Goal: Task Accomplishment & Management: Manage account settings

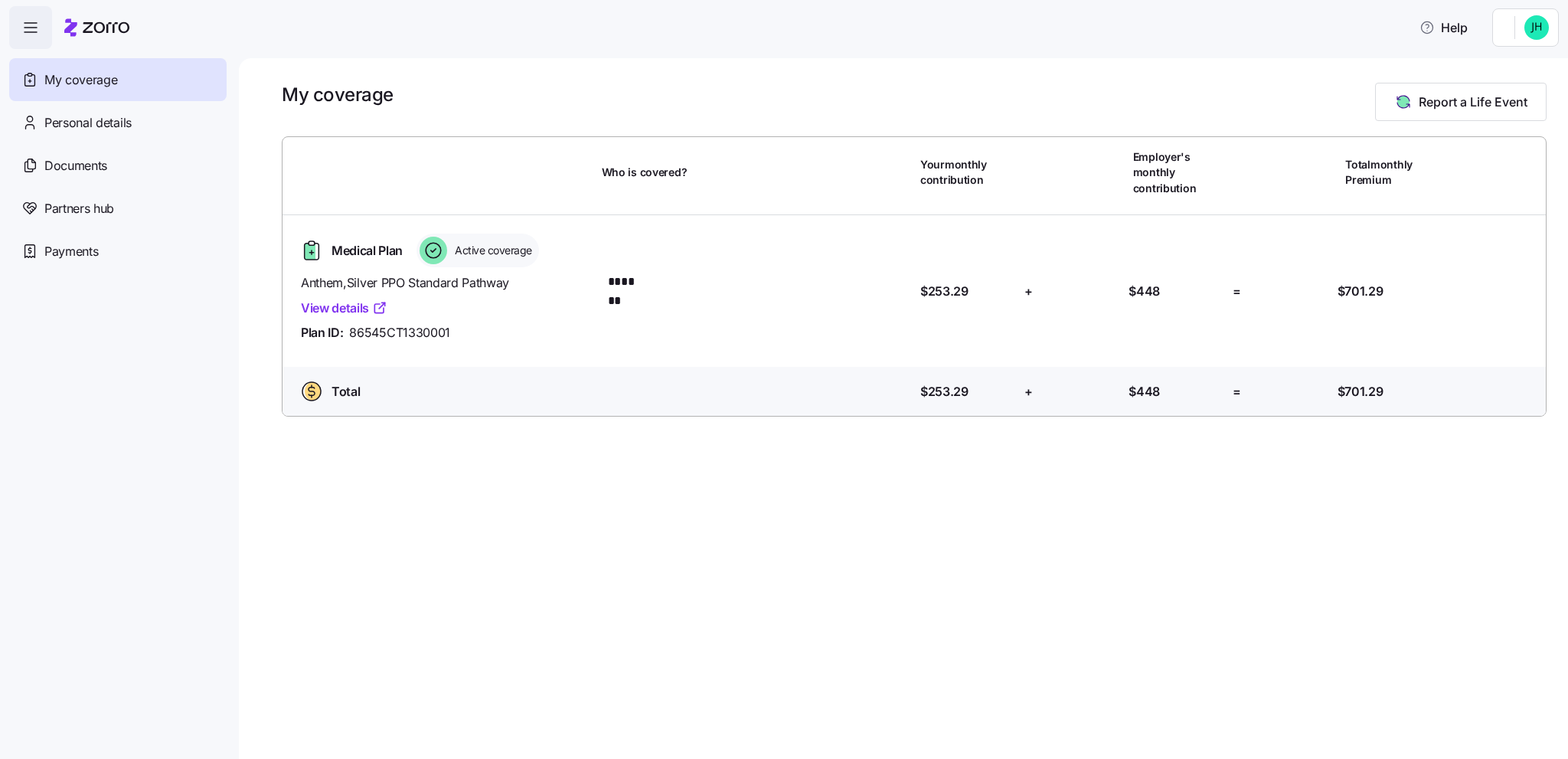
click at [1503, 32] on html "Help My coverage Personal details Documents Partners hub Payments My coverage R…" at bounding box center [784, 375] width 1568 height 750
click at [1485, 75] on div "Admin view" at bounding box center [1485, 69] width 79 height 17
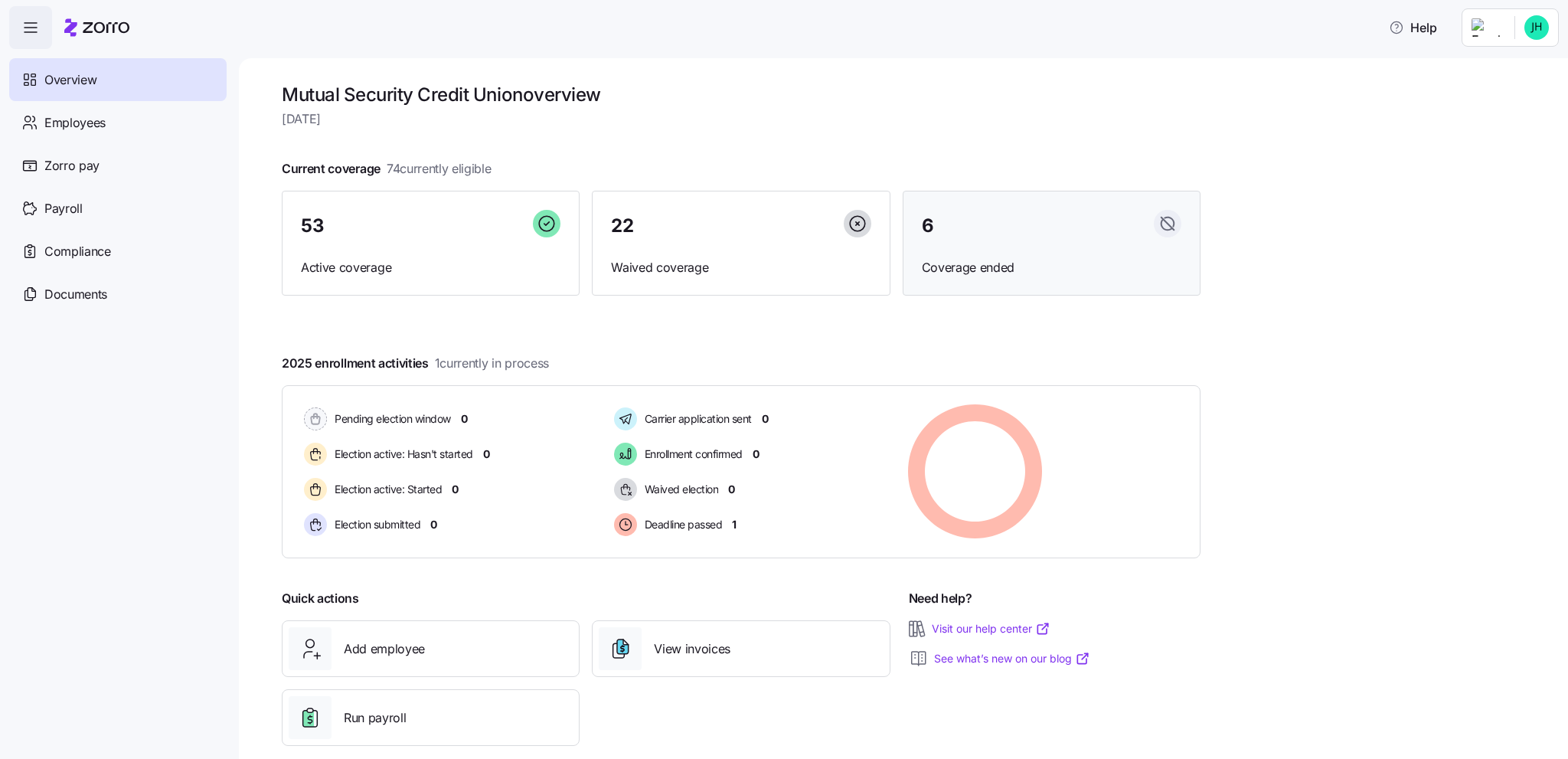
click at [946, 235] on div "6" at bounding box center [1052, 226] width 260 height 33
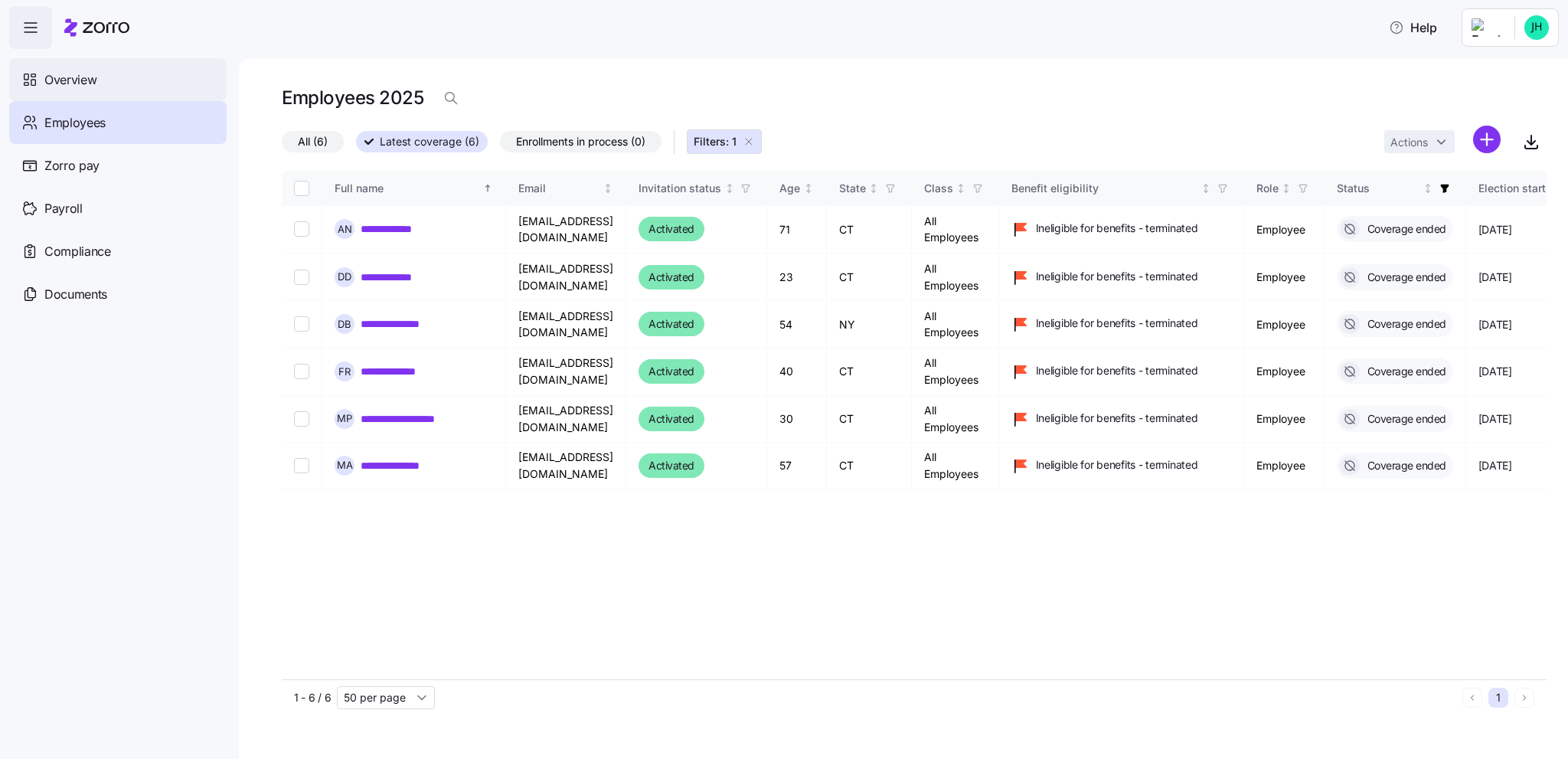
click at [92, 78] on span "Overview" at bounding box center [70, 80] width 52 height 19
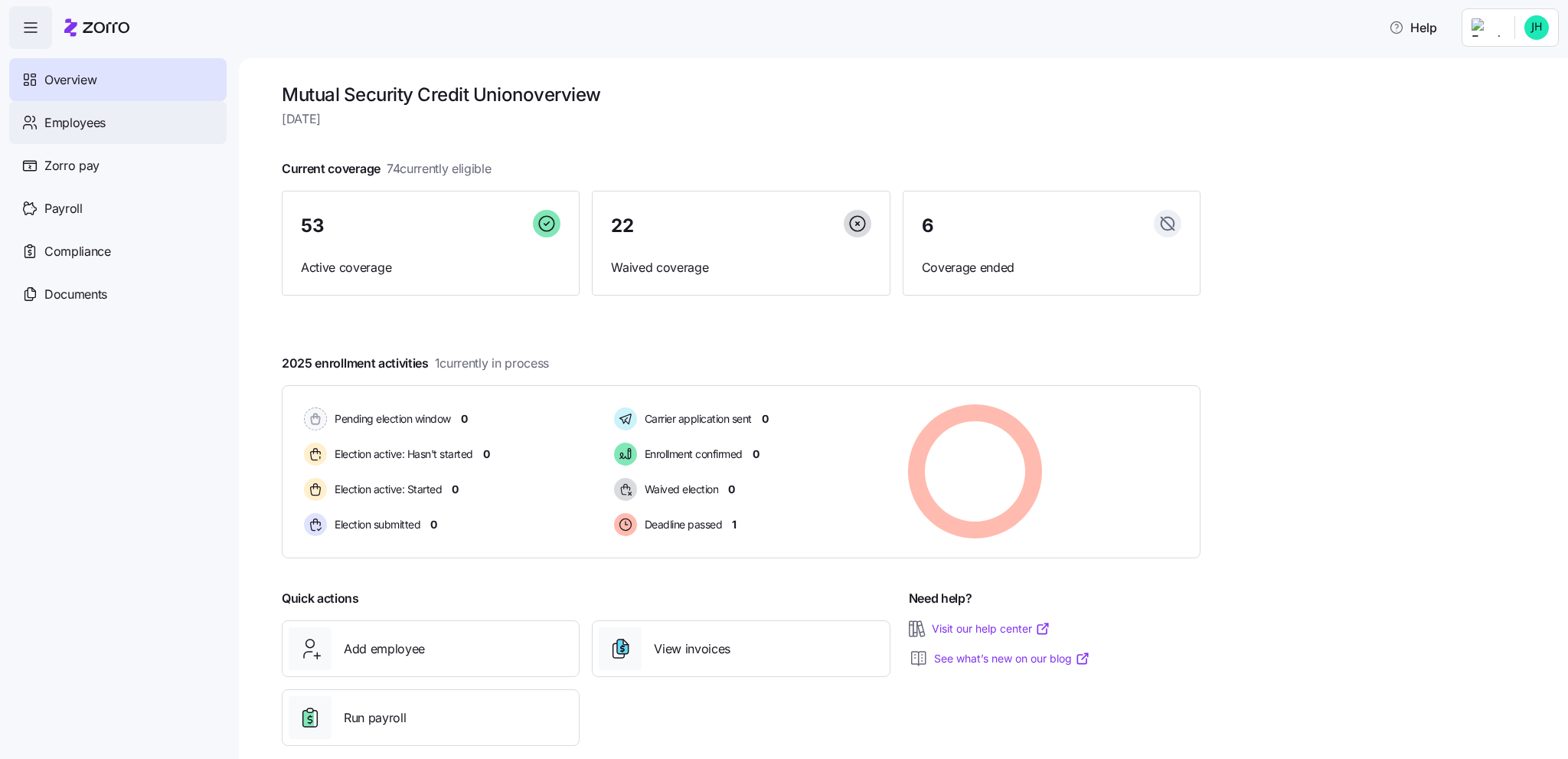
click at [57, 120] on span "Employees" at bounding box center [75, 123] width 61 height 19
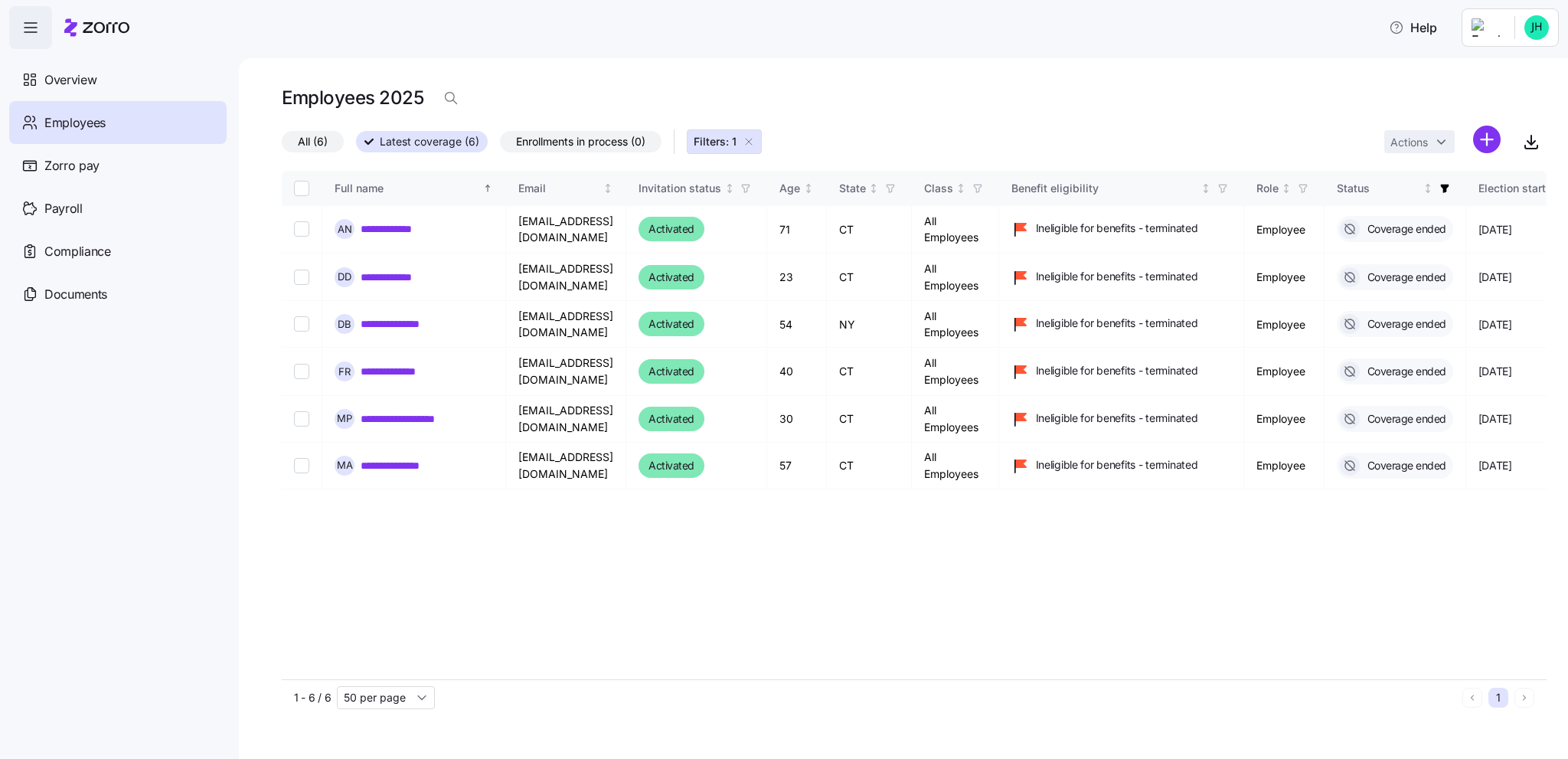
click at [78, 124] on span "Employees" at bounding box center [75, 123] width 61 height 19
click at [78, 78] on span "Overview" at bounding box center [70, 80] width 52 height 19
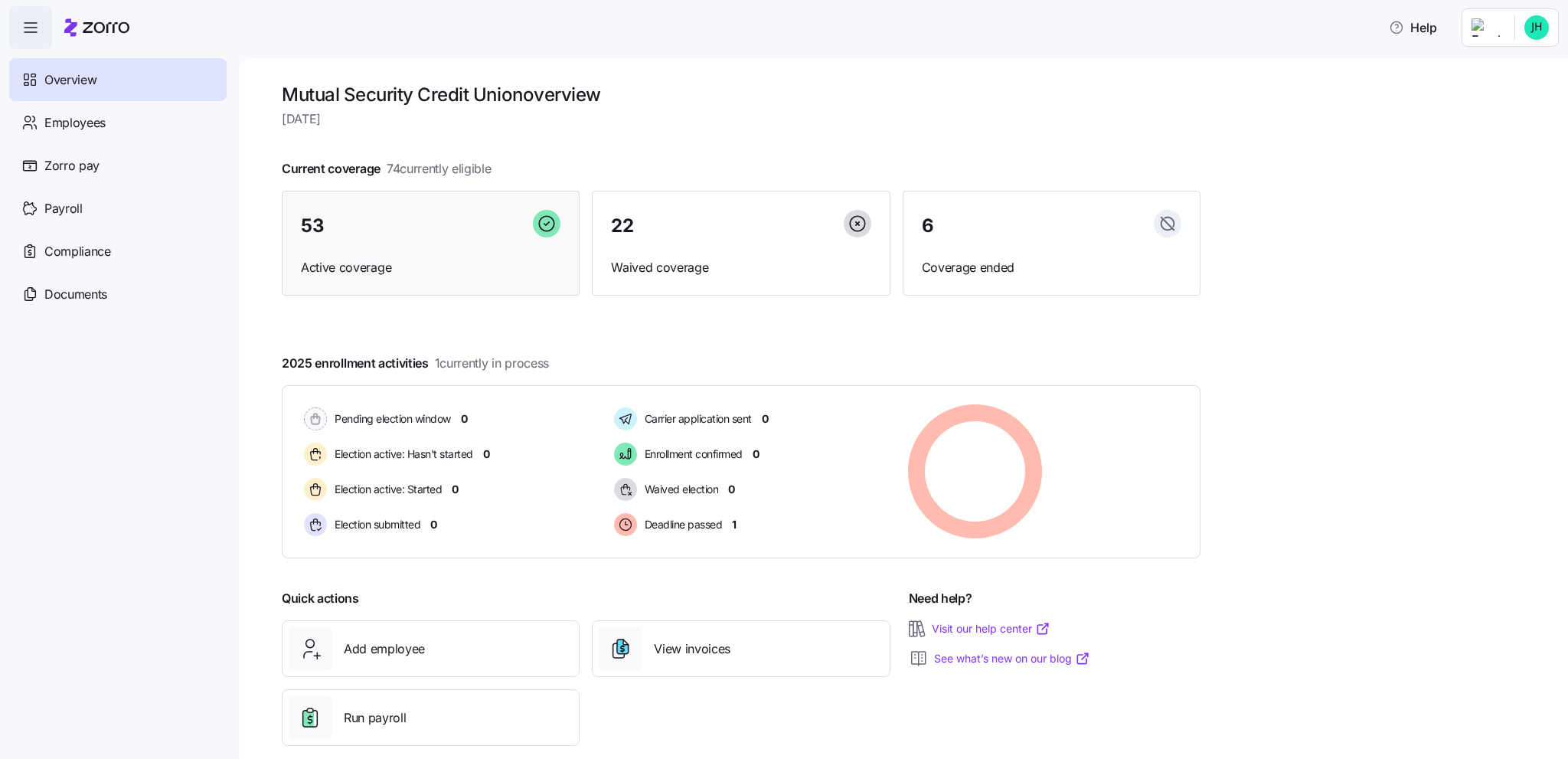
click at [455, 233] on div "53" at bounding box center [430, 226] width 260 height 33
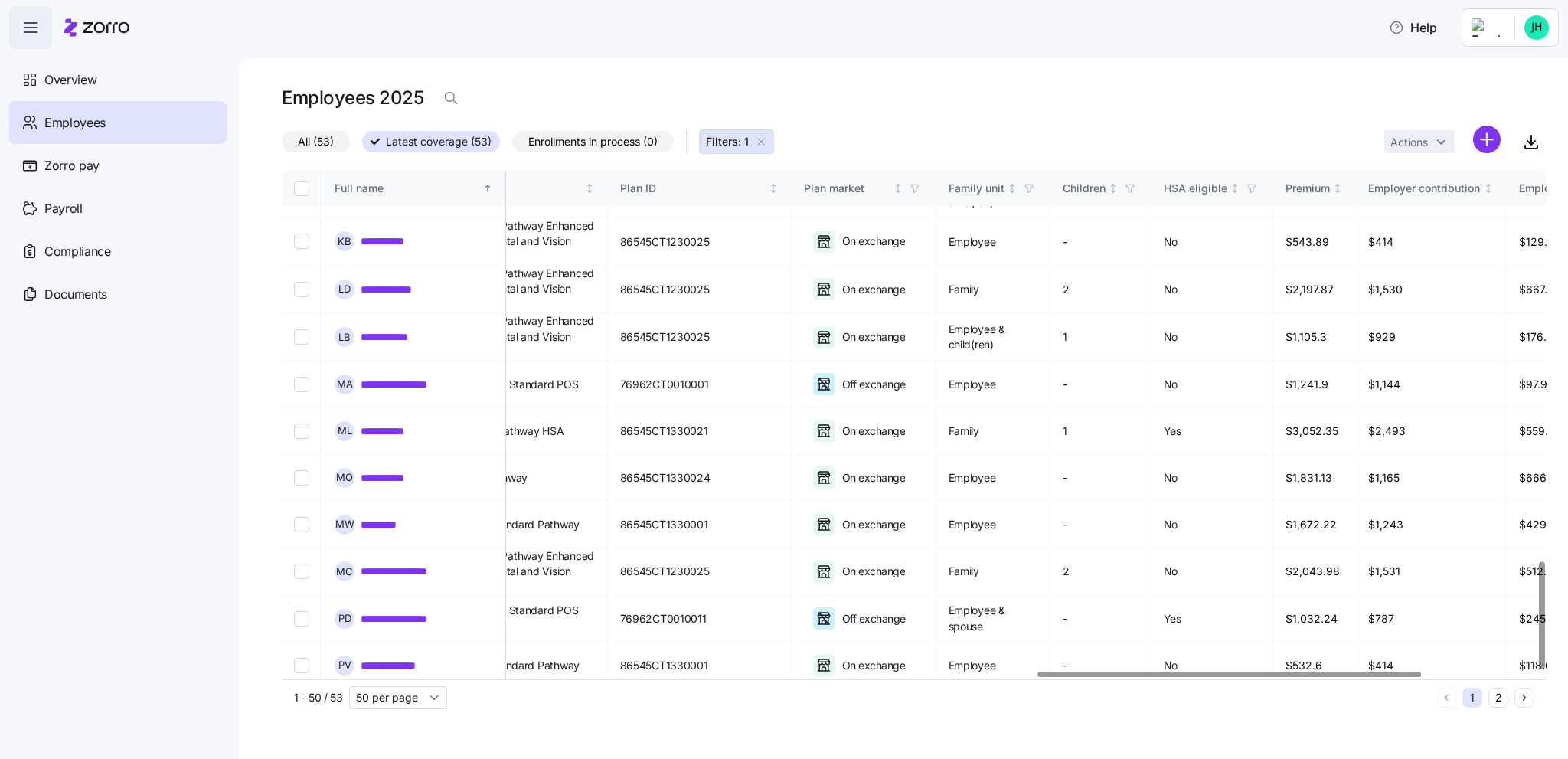
scroll to position [1852, 2545]
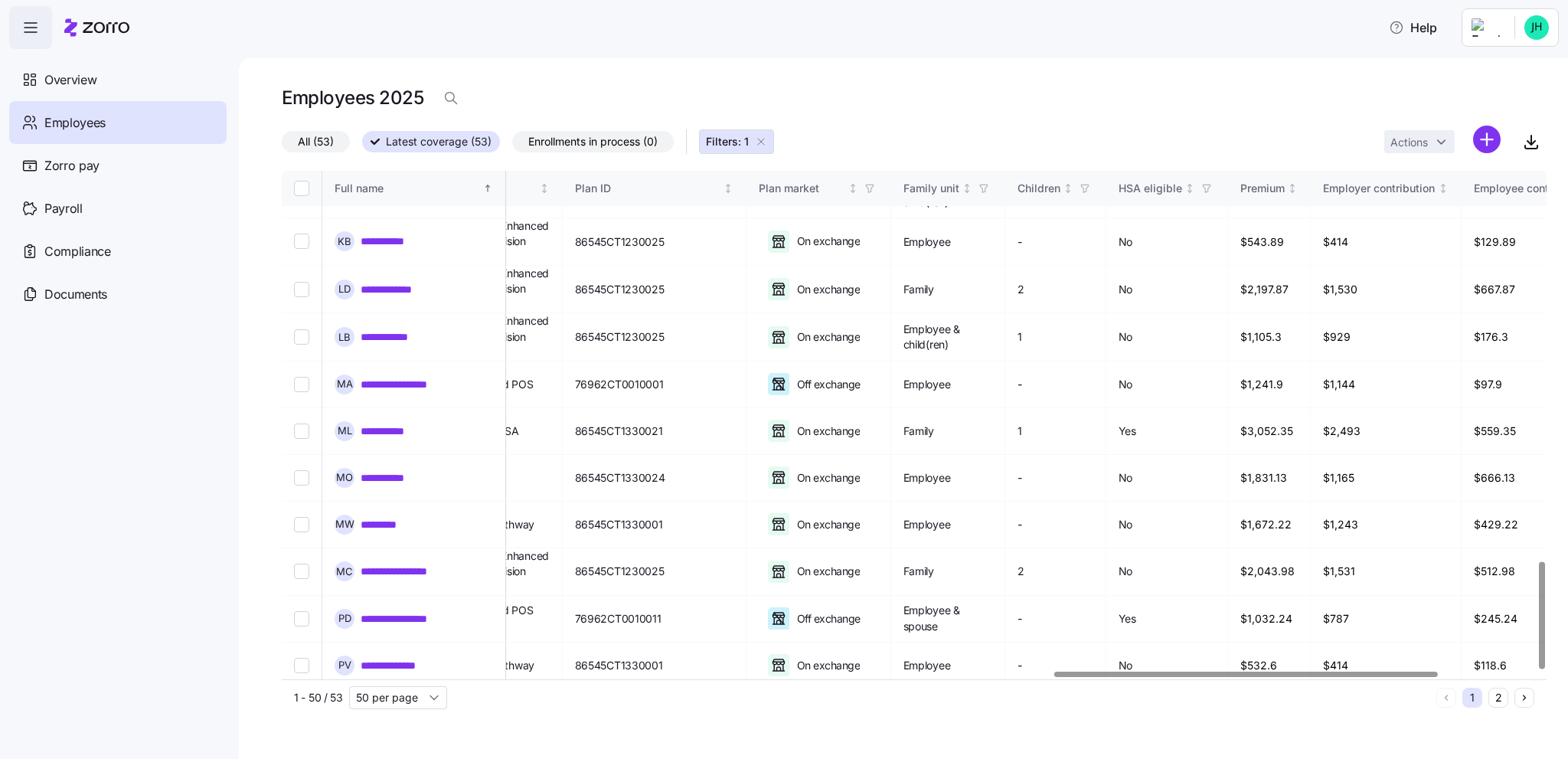
click at [1312, 676] on div at bounding box center [1245, 674] width 383 height 6
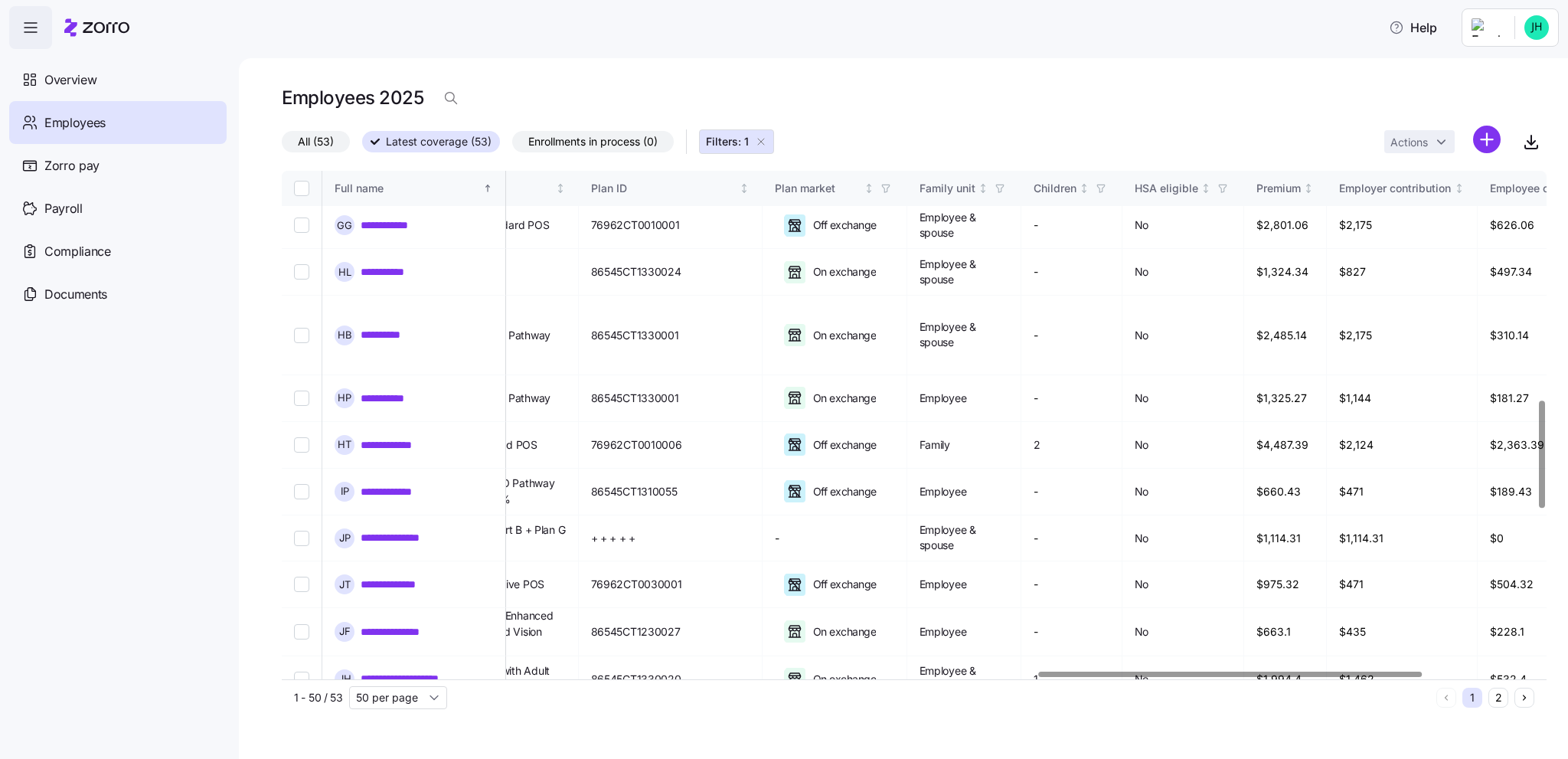
scroll to position [1086, 2464]
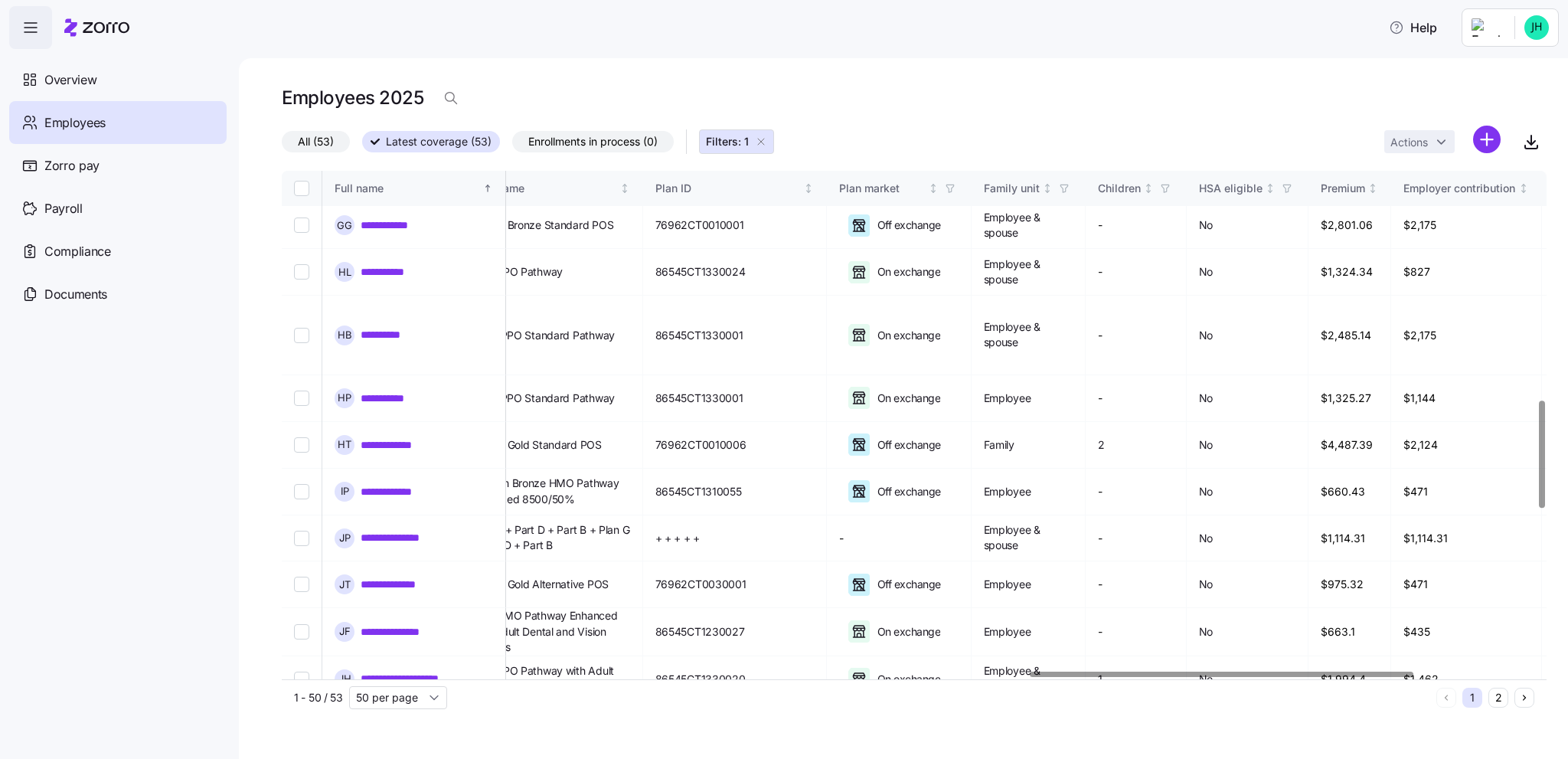
click at [1222, 672] on div at bounding box center [909, 674] width 1256 height 9
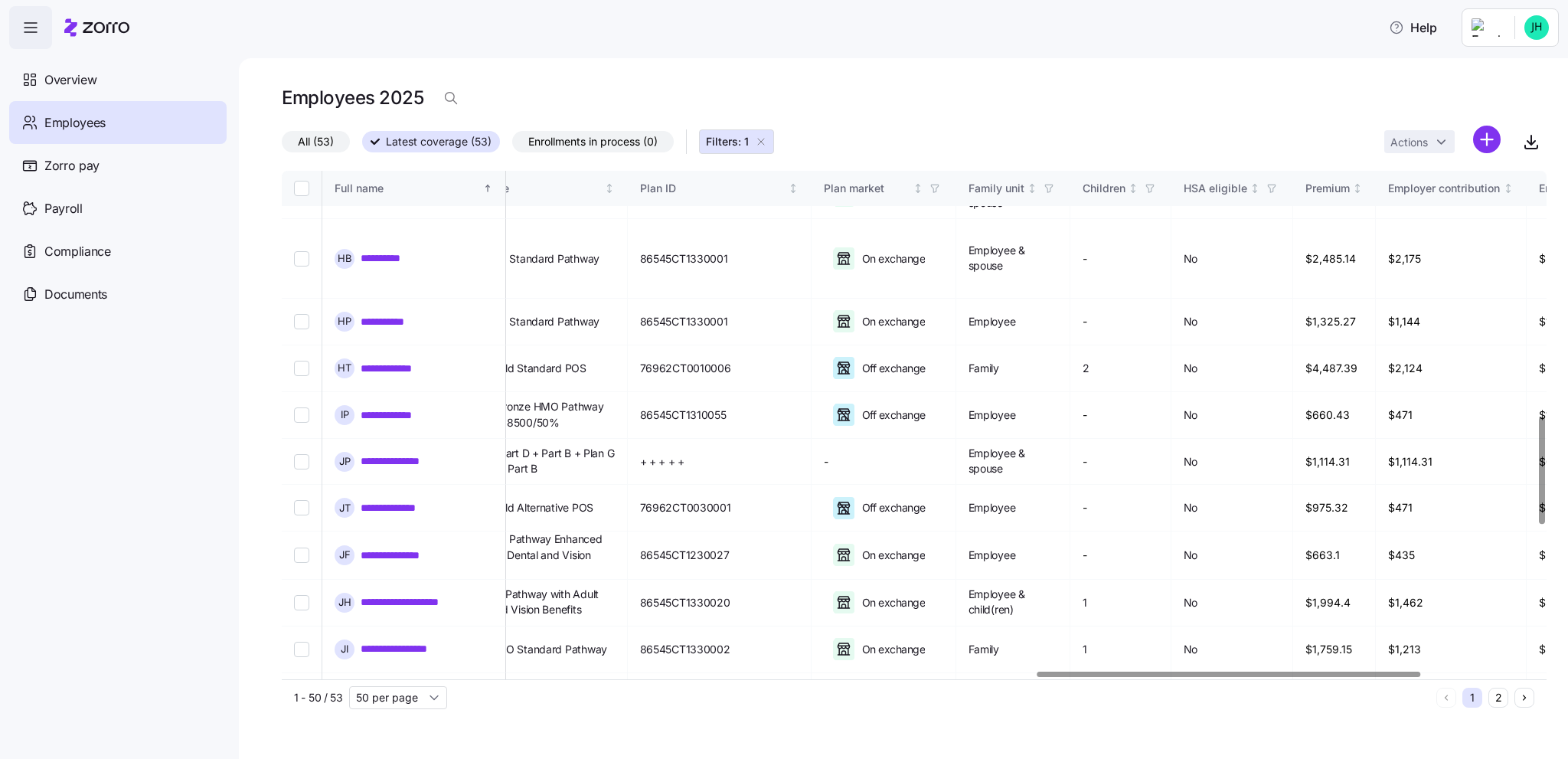
scroll to position [1163, 2487]
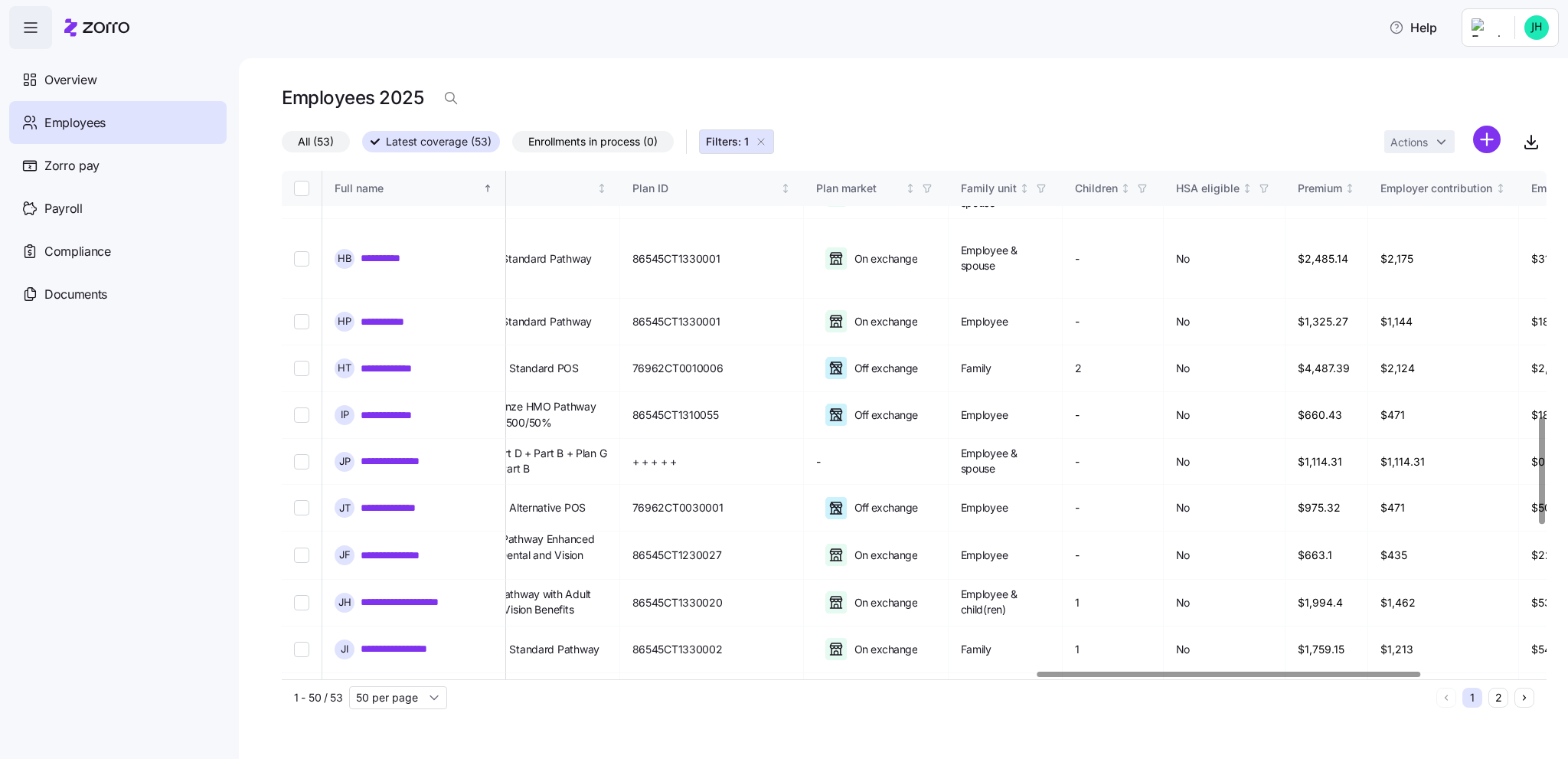
click at [1351, 673] on div at bounding box center [1229, 674] width 383 height 6
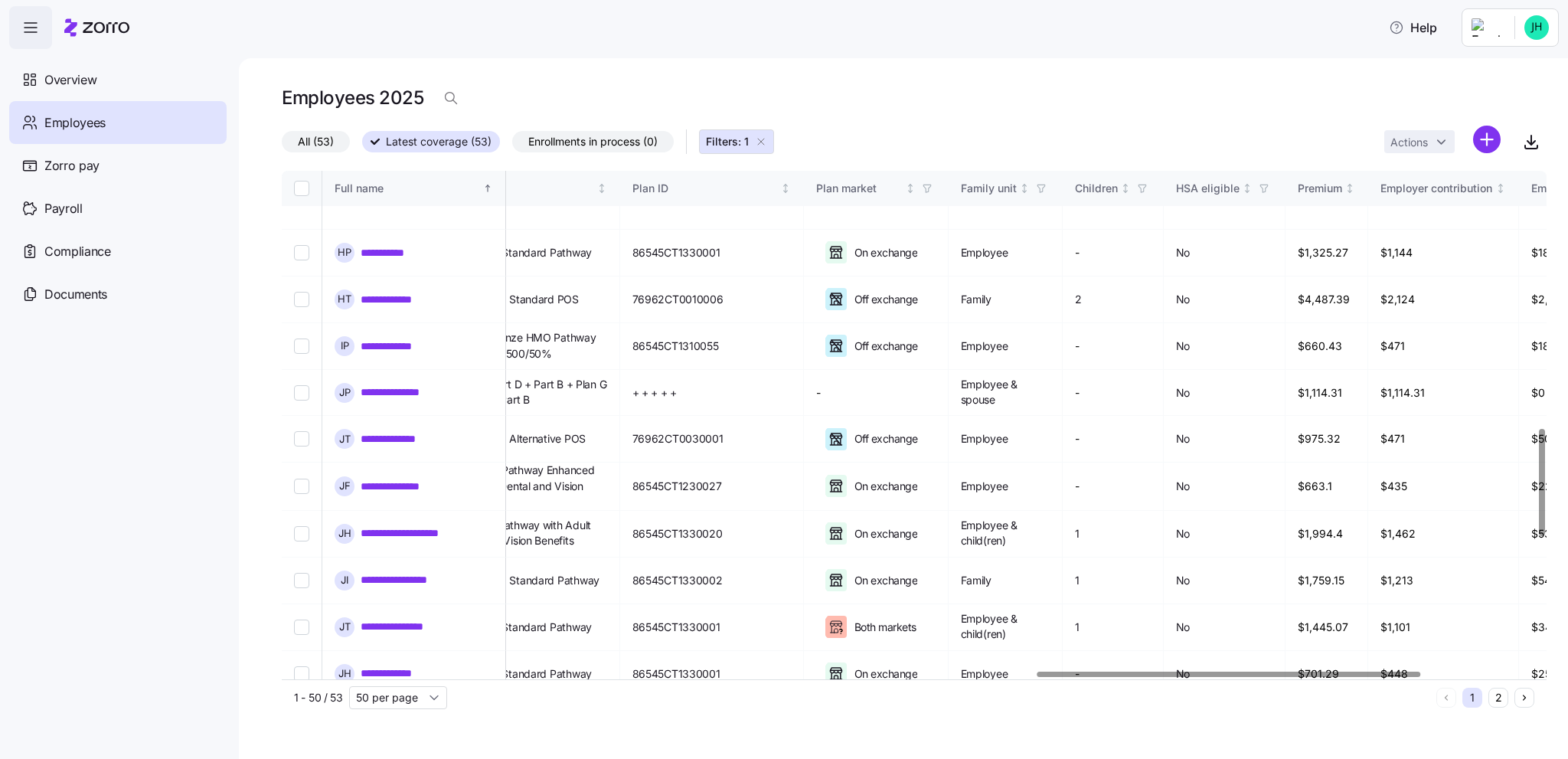
scroll to position [1202, 2487]
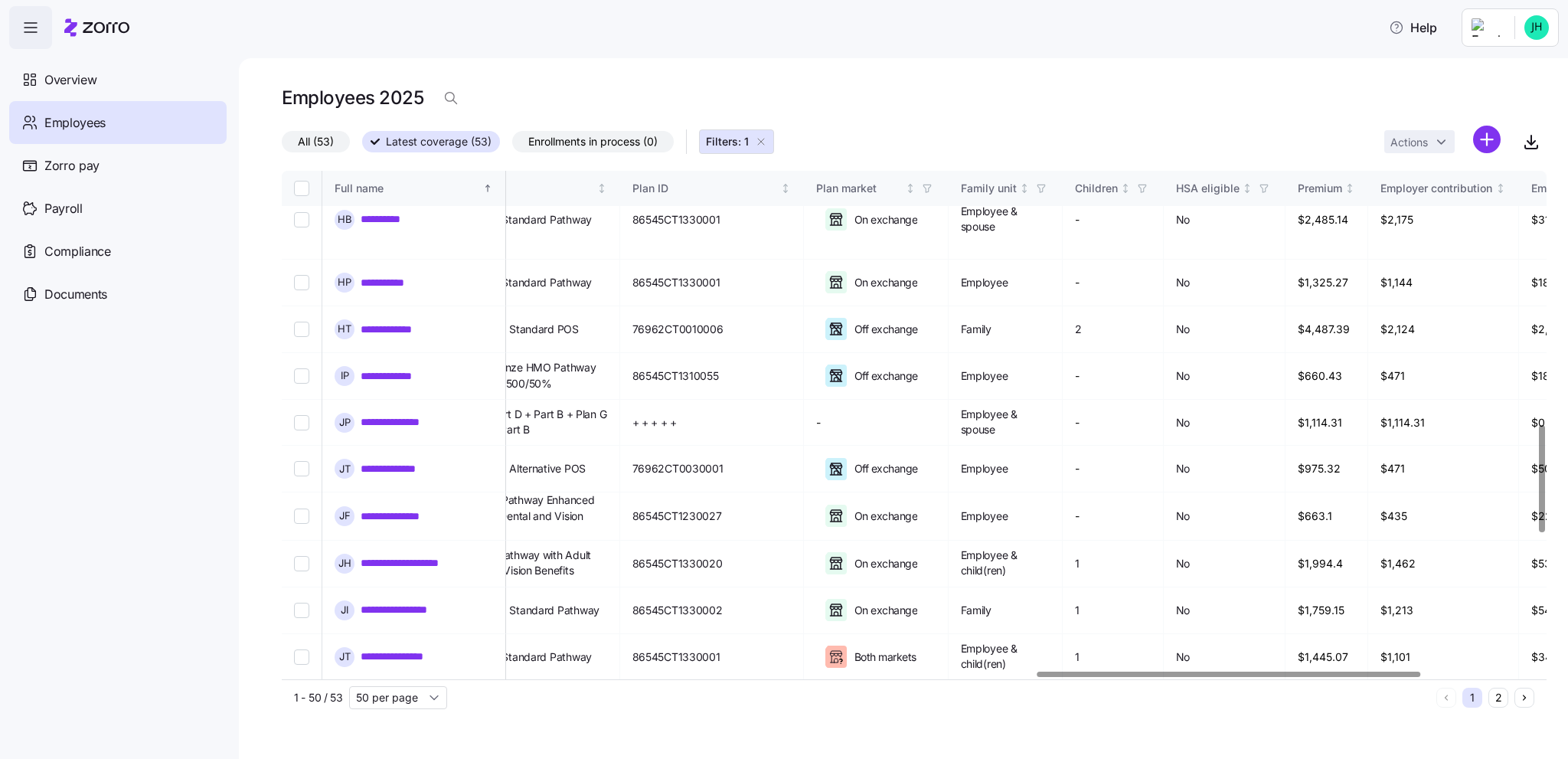
click at [1540, 438] on div at bounding box center [1542, 478] width 6 height 108
